Goal: Task Accomplishment & Management: Use online tool/utility

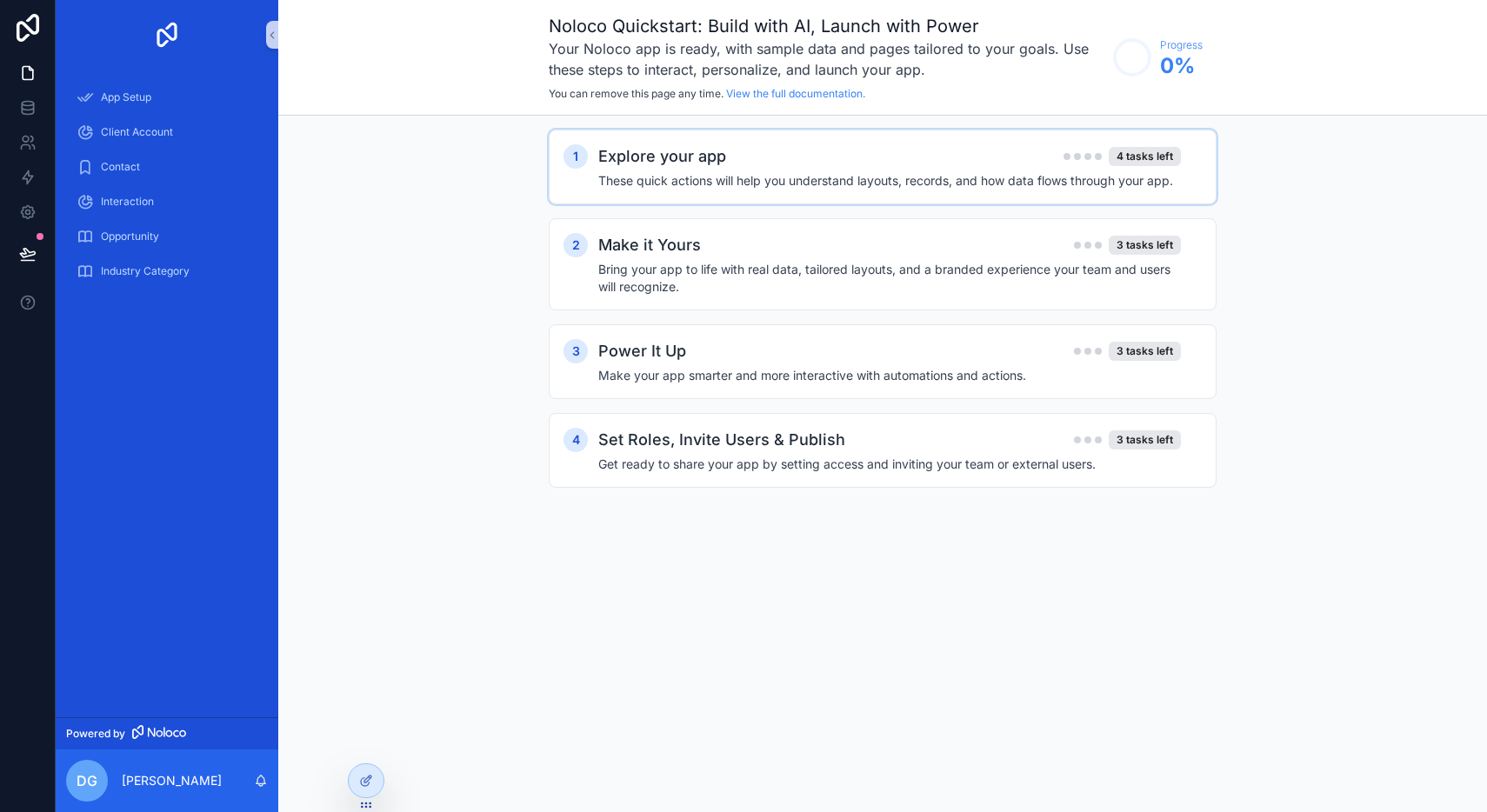
click at [816, 175] on h4 "These quick actions will help you understand layouts, records, and how data flo…" at bounding box center [890, 180] width 583 height 17
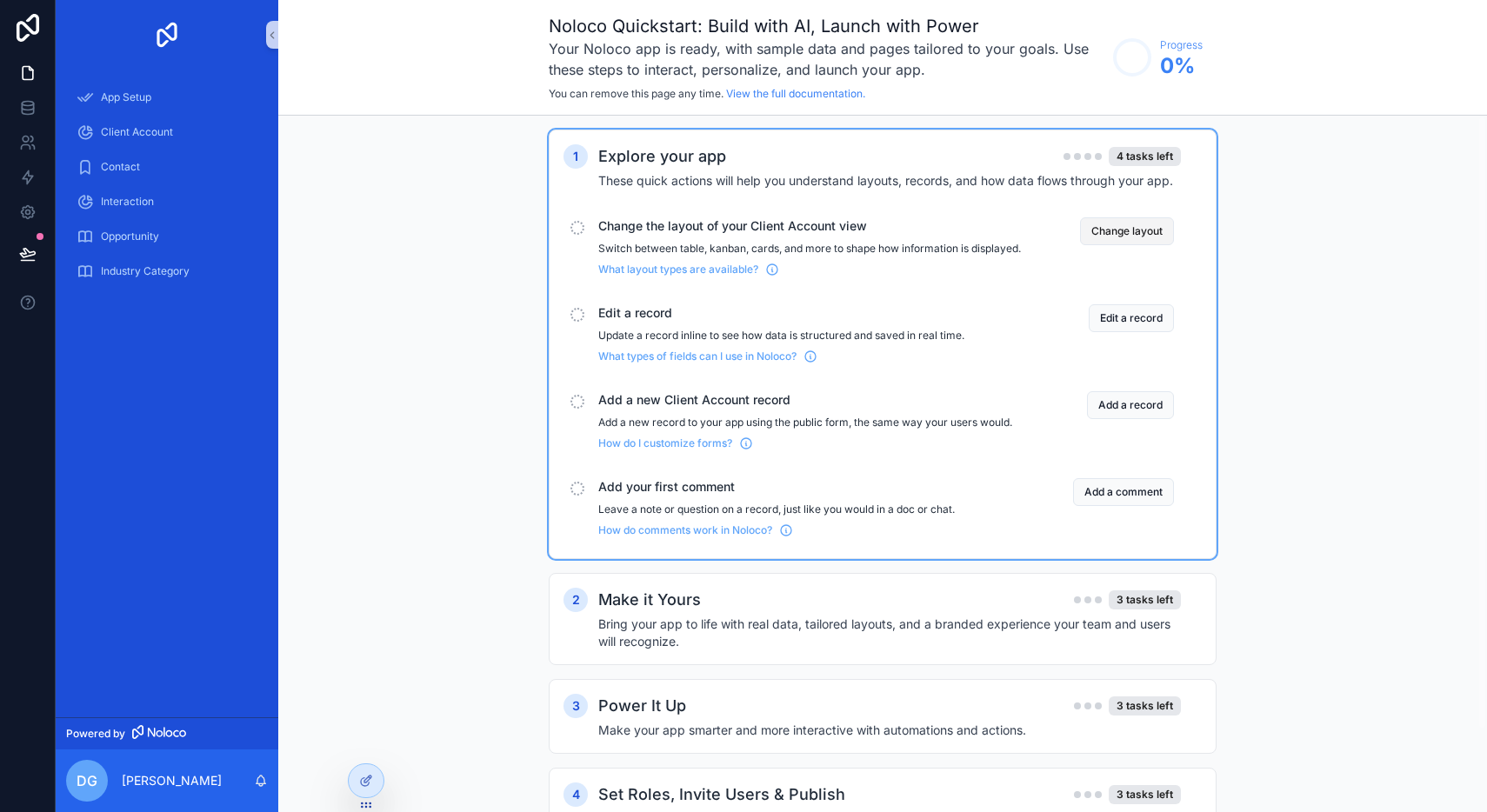
click at [1127, 237] on button "Change layout" at bounding box center [1127, 230] width 94 height 28
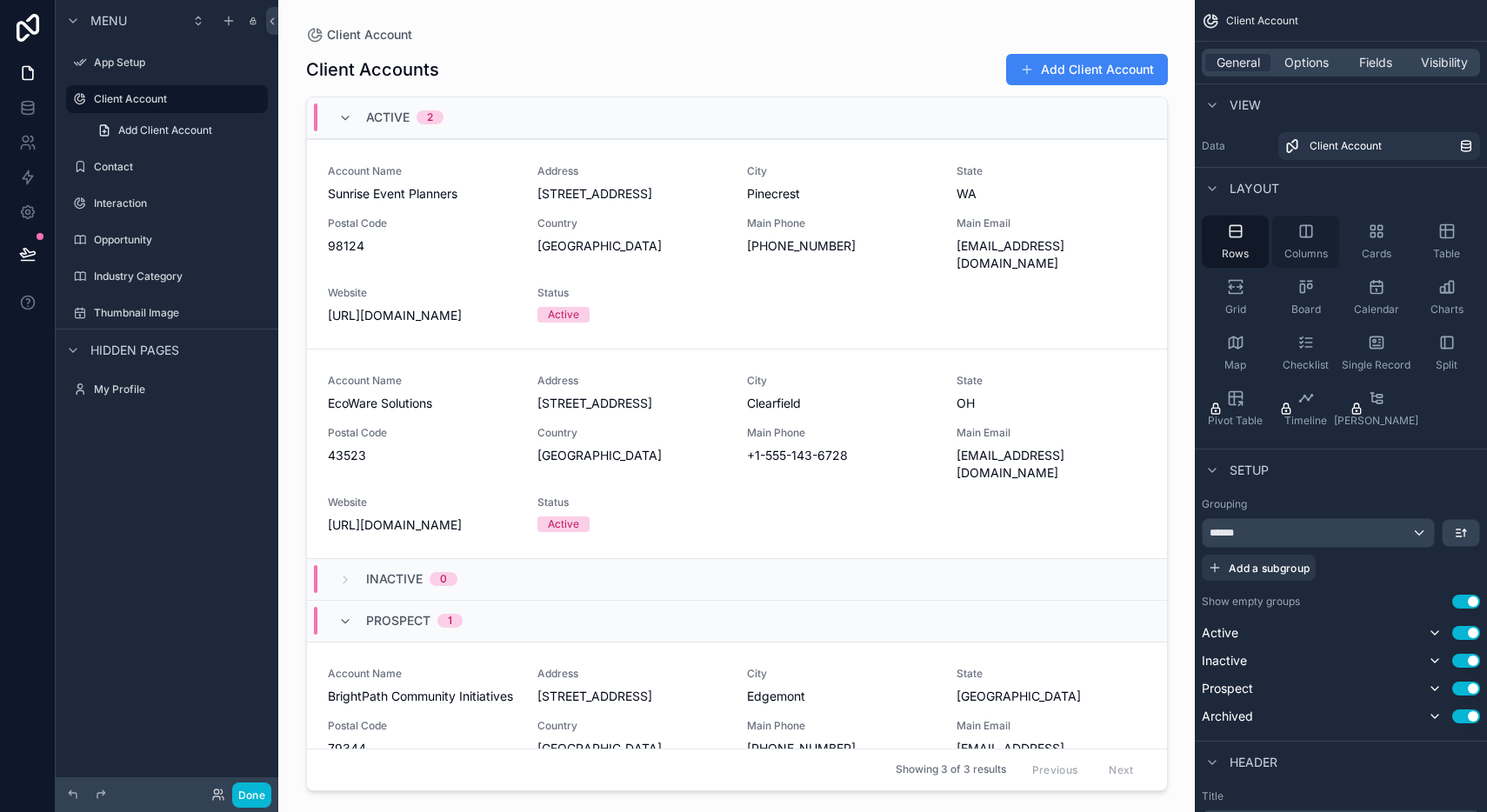
click at [1315, 241] on div "Columns" at bounding box center [1306, 242] width 67 height 52
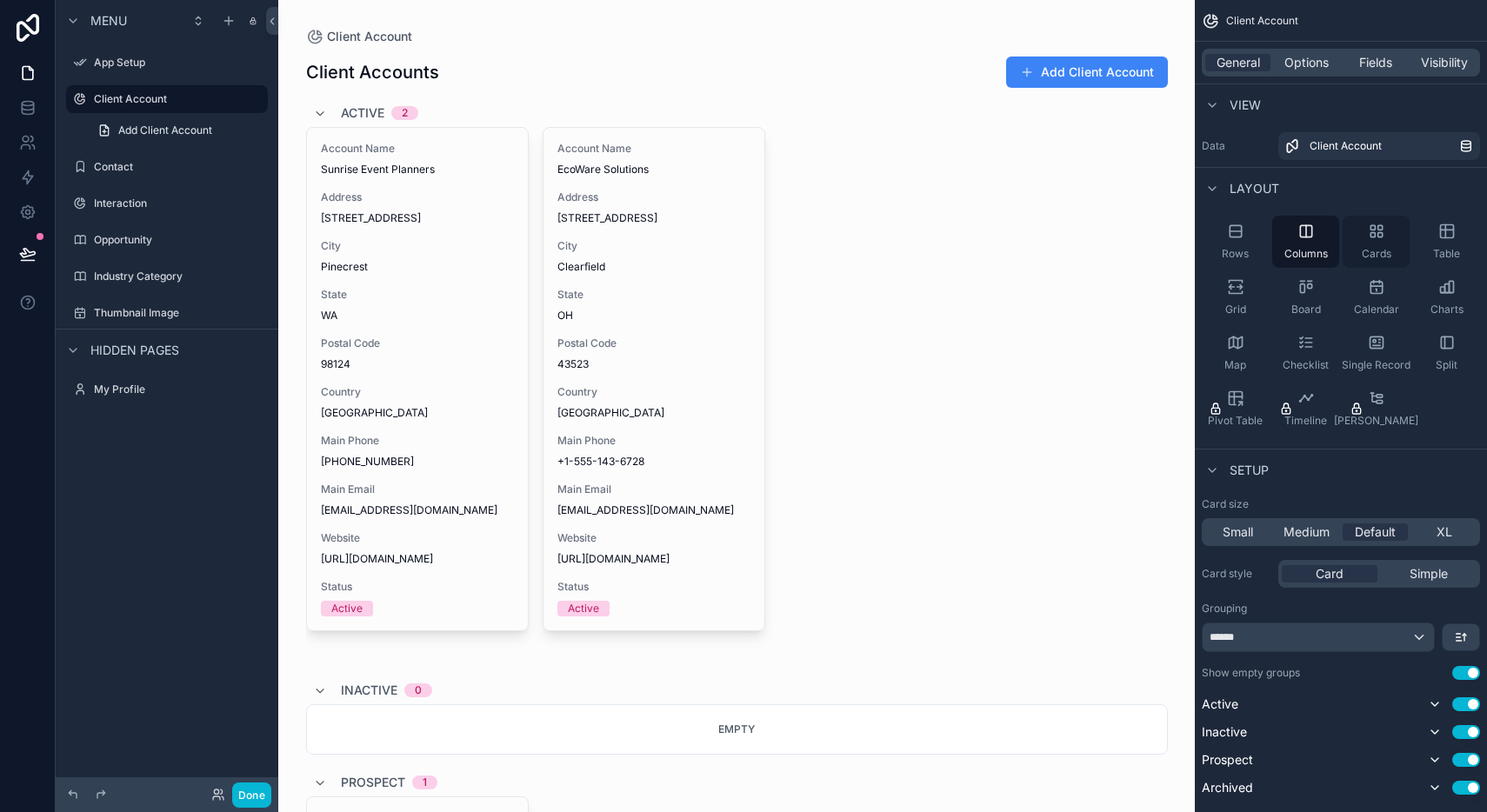
click at [1370, 238] on icon "scrollable content" at bounding box center [1377, 231] width 17 height 17
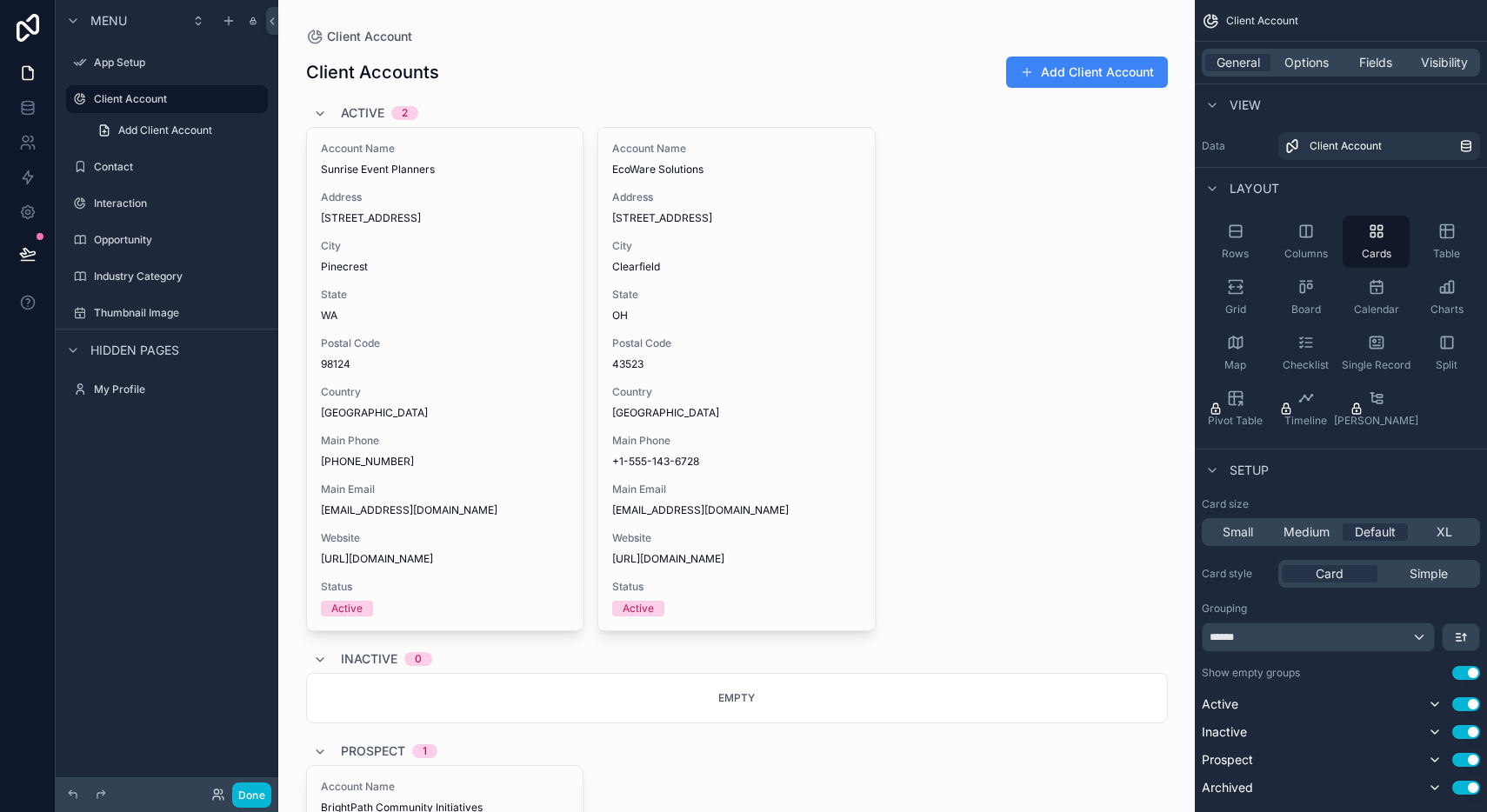
scroll to position [49, 0]
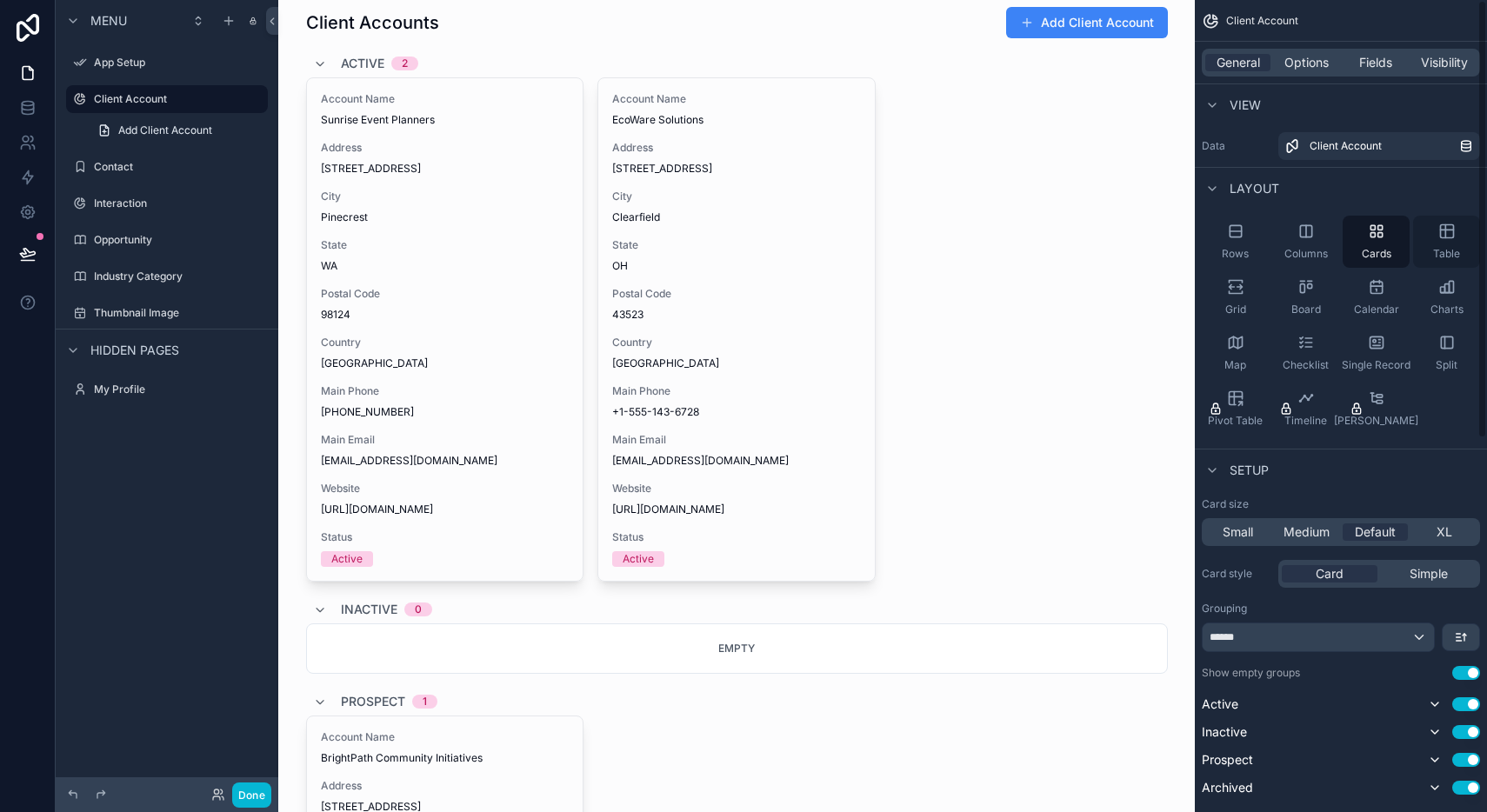
click at [1442, 236] on icon "scrollable content" at bounding box center [1447, 231] width 17 height 17
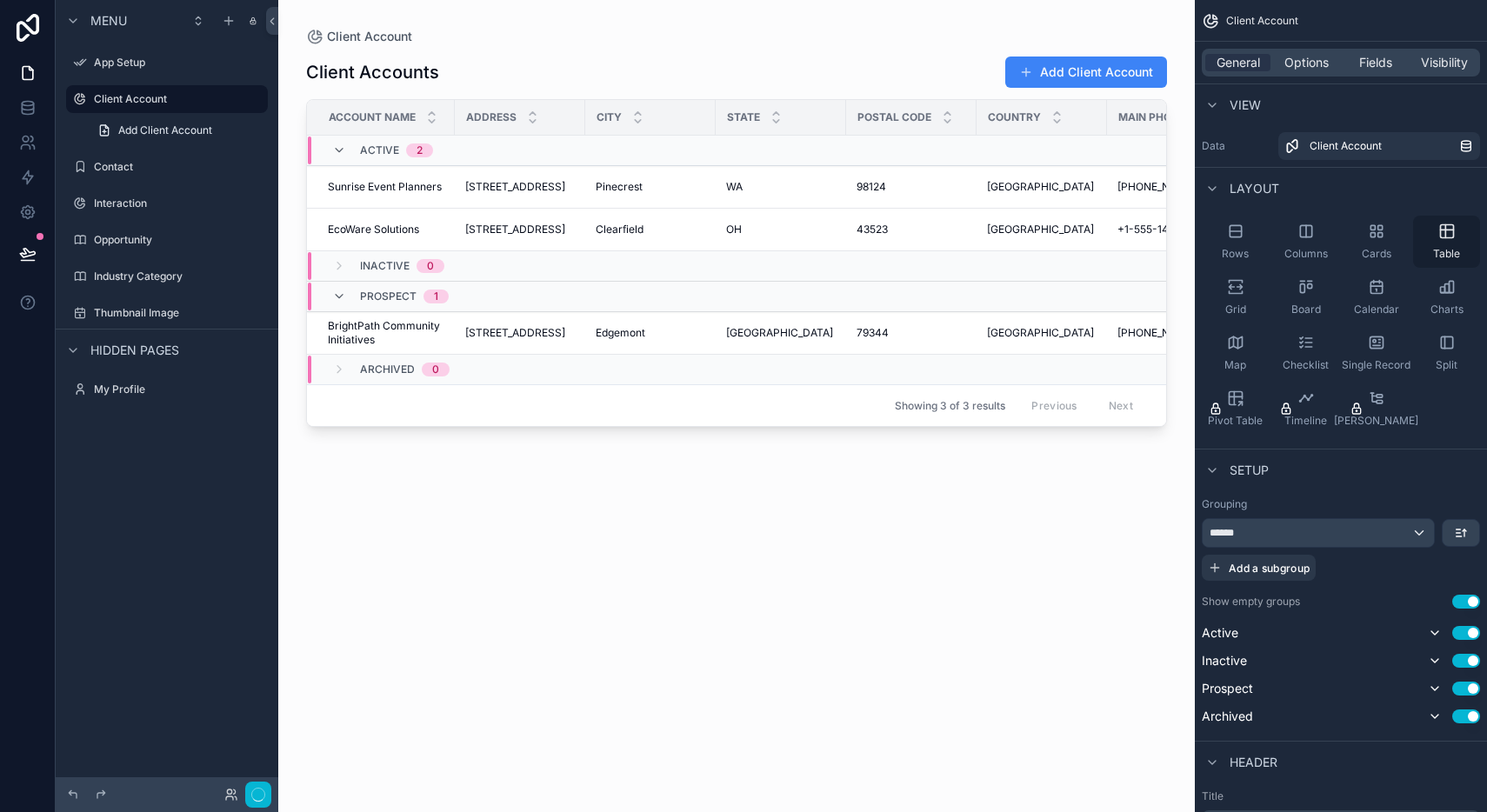
scroll to position [0, 0]
click at [1231, 286] on icon "scrollable content" at bounding box center [1236, 286] width 17 height 17
